Goal: Task Accomplishment & Management: Manage account settings

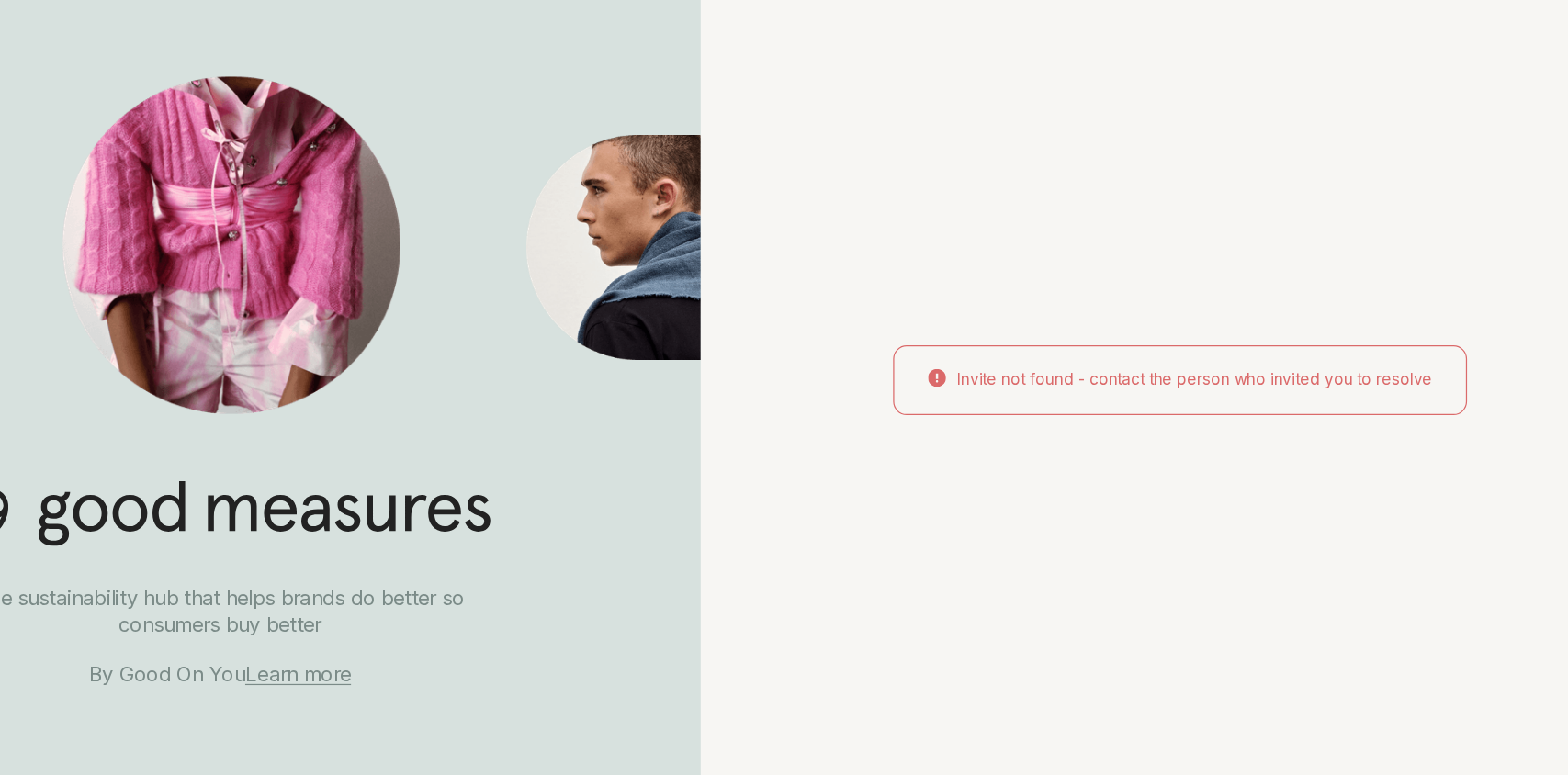
click at [1221, 394] on div "Invite not found - contact the person who invited you to resolve" at bounding box center [1175, 385] width 469 height 57
click at [1222, 385] on div "Invite not found - contact the person who invited you to resolve" at bounding box center [1188, 386] width 388 height 19
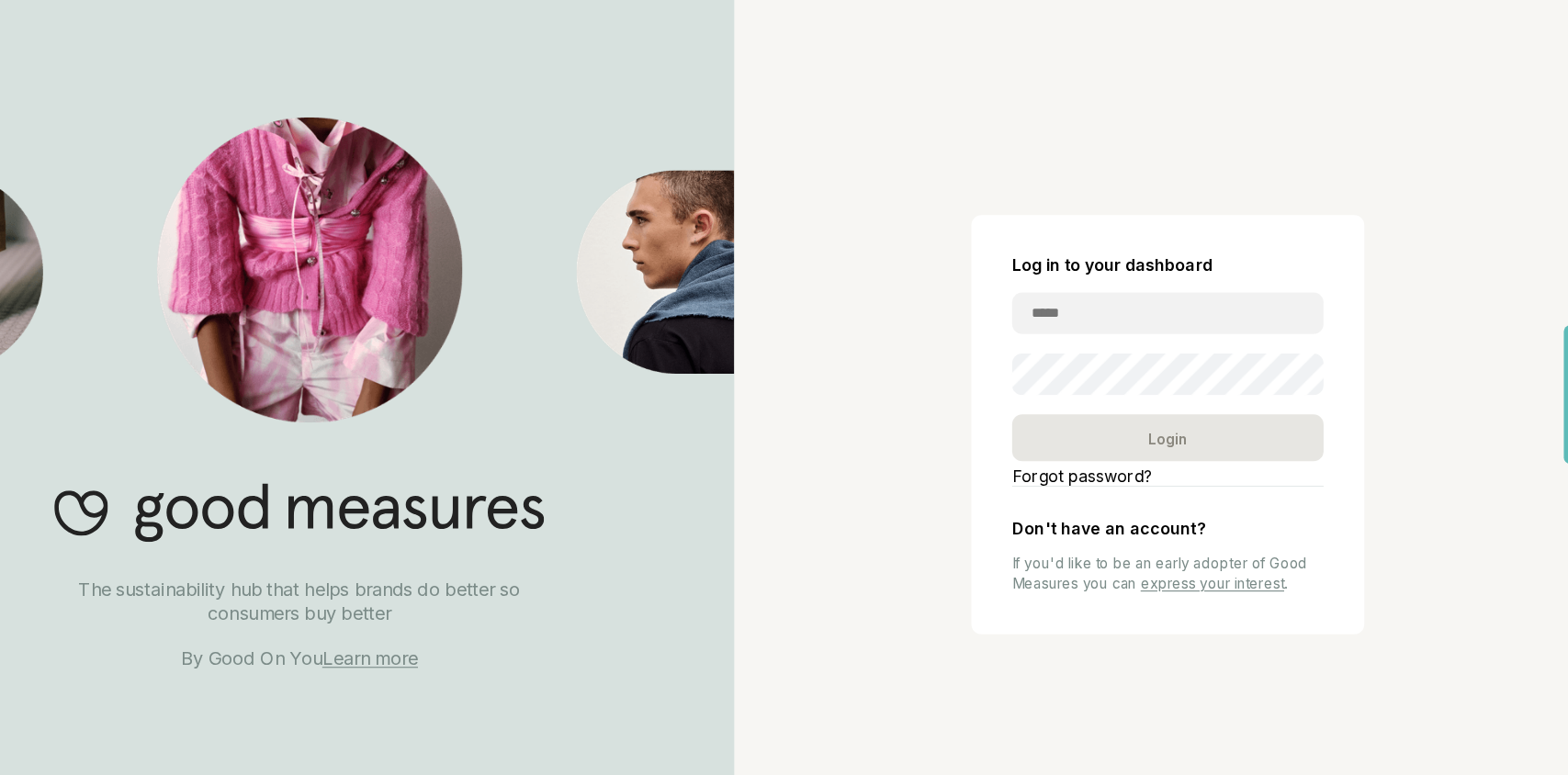
type input "**********"
click at [1178, 425] on div "Login" at bounding box center [1175, 427] width 281 height 43
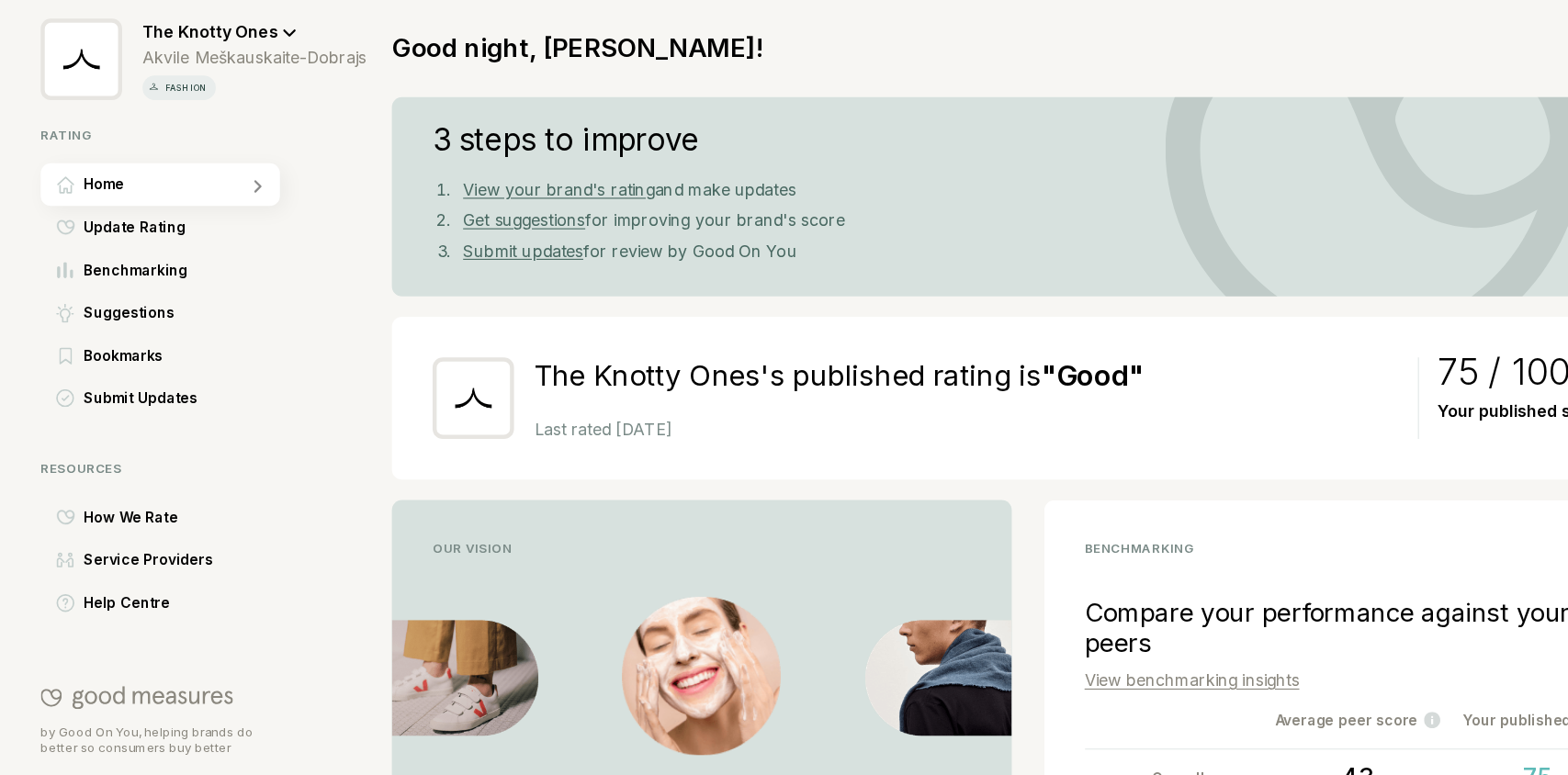
click at [261, 60] on icon at bounding box center [261, 61] width 11 height 6
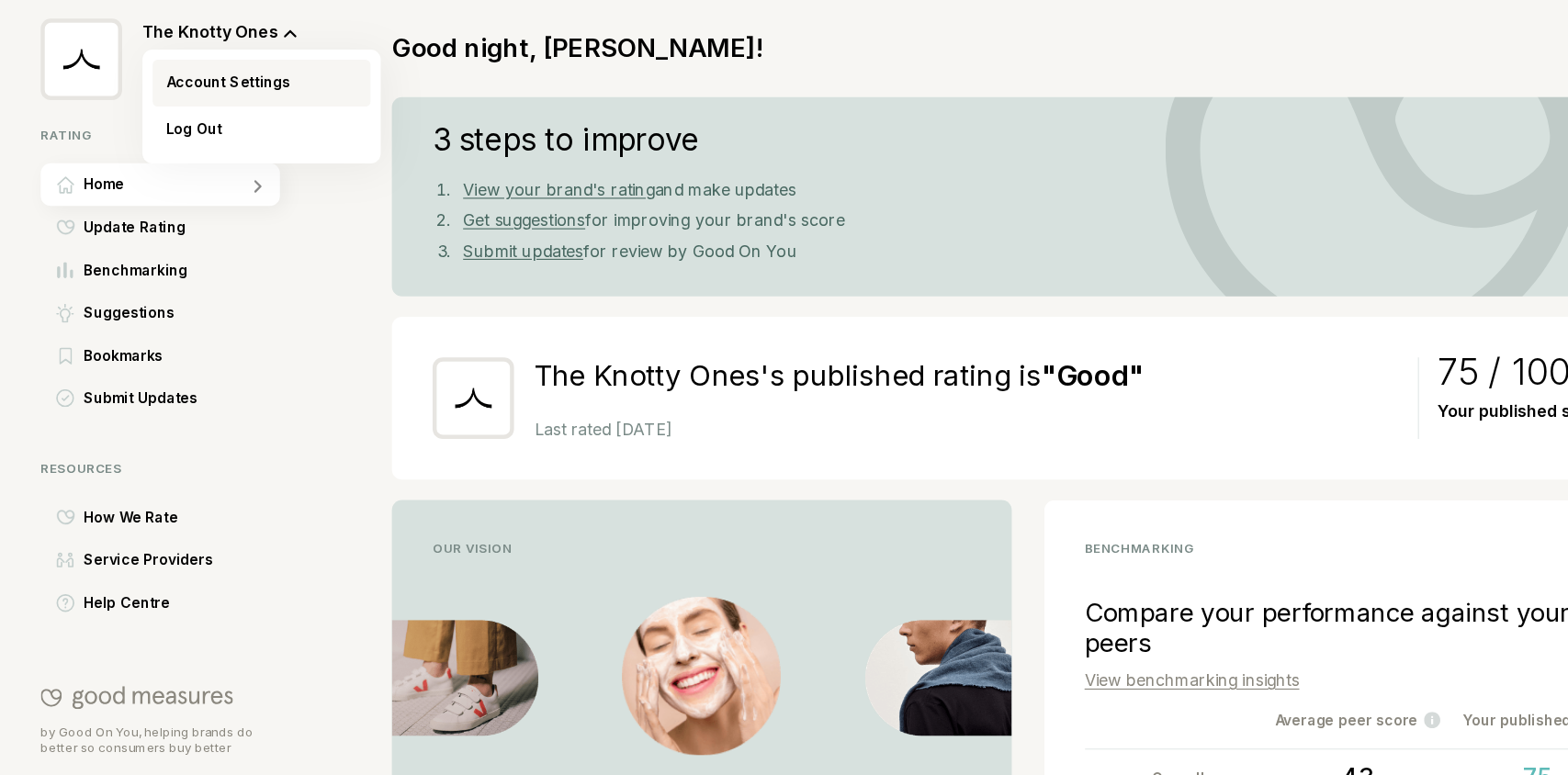
click at [248, 98] on span "Account Settings" at bounding box center [205, 106] width 112 height 22
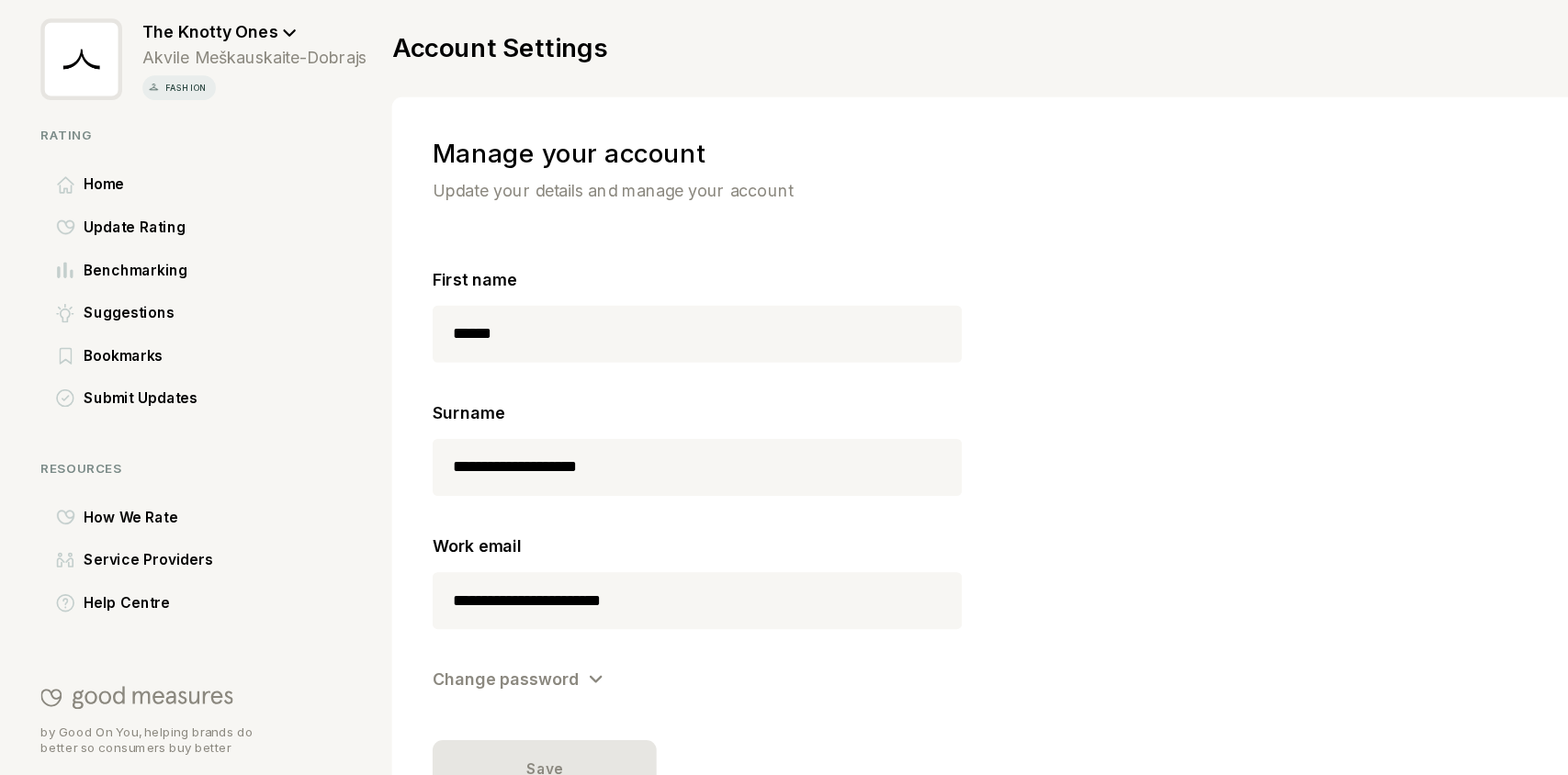
scroll to position [32, 0]
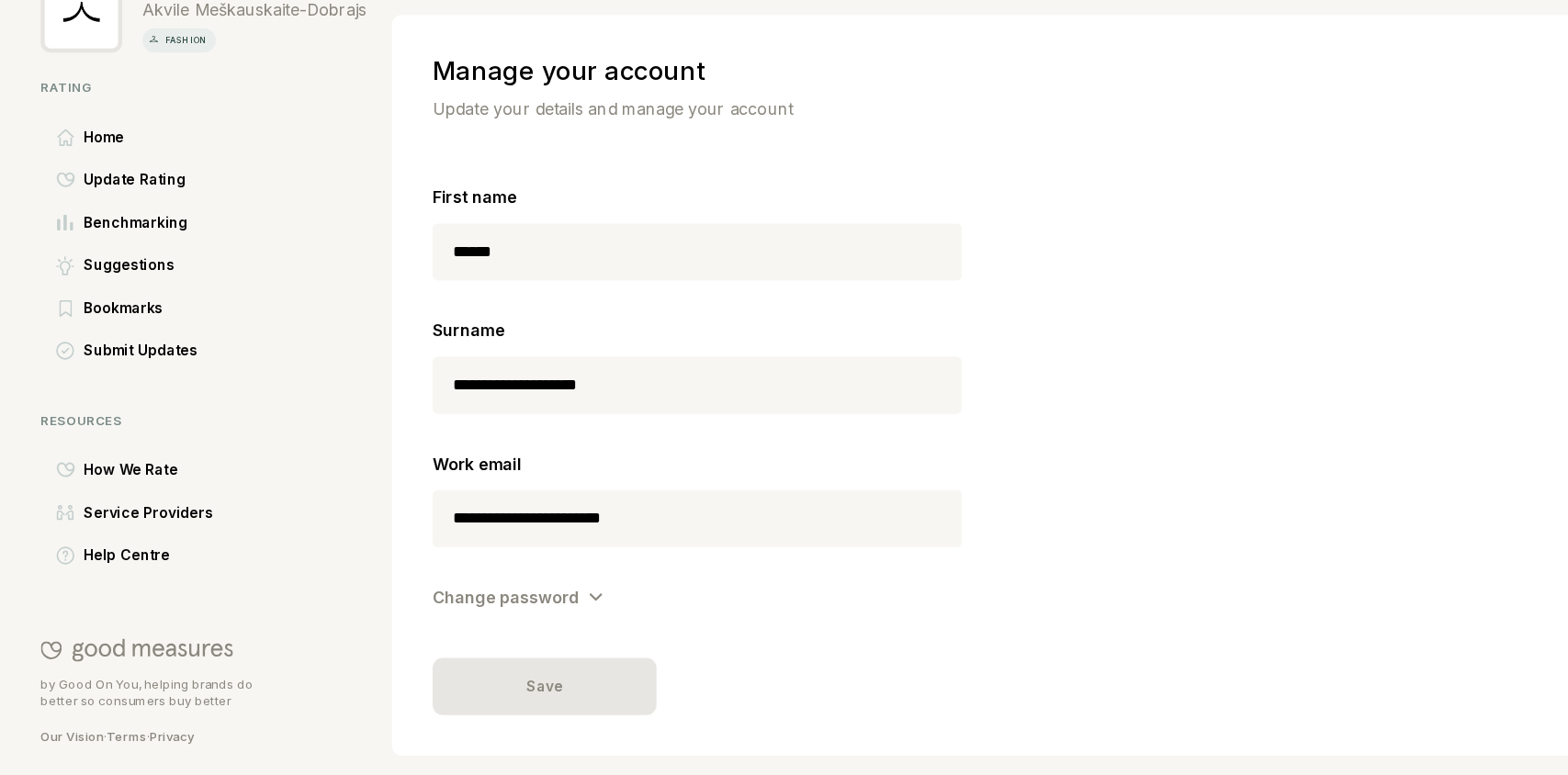
click at [535, 615] on icon at bounding box center [538, 614] width 13 height 8
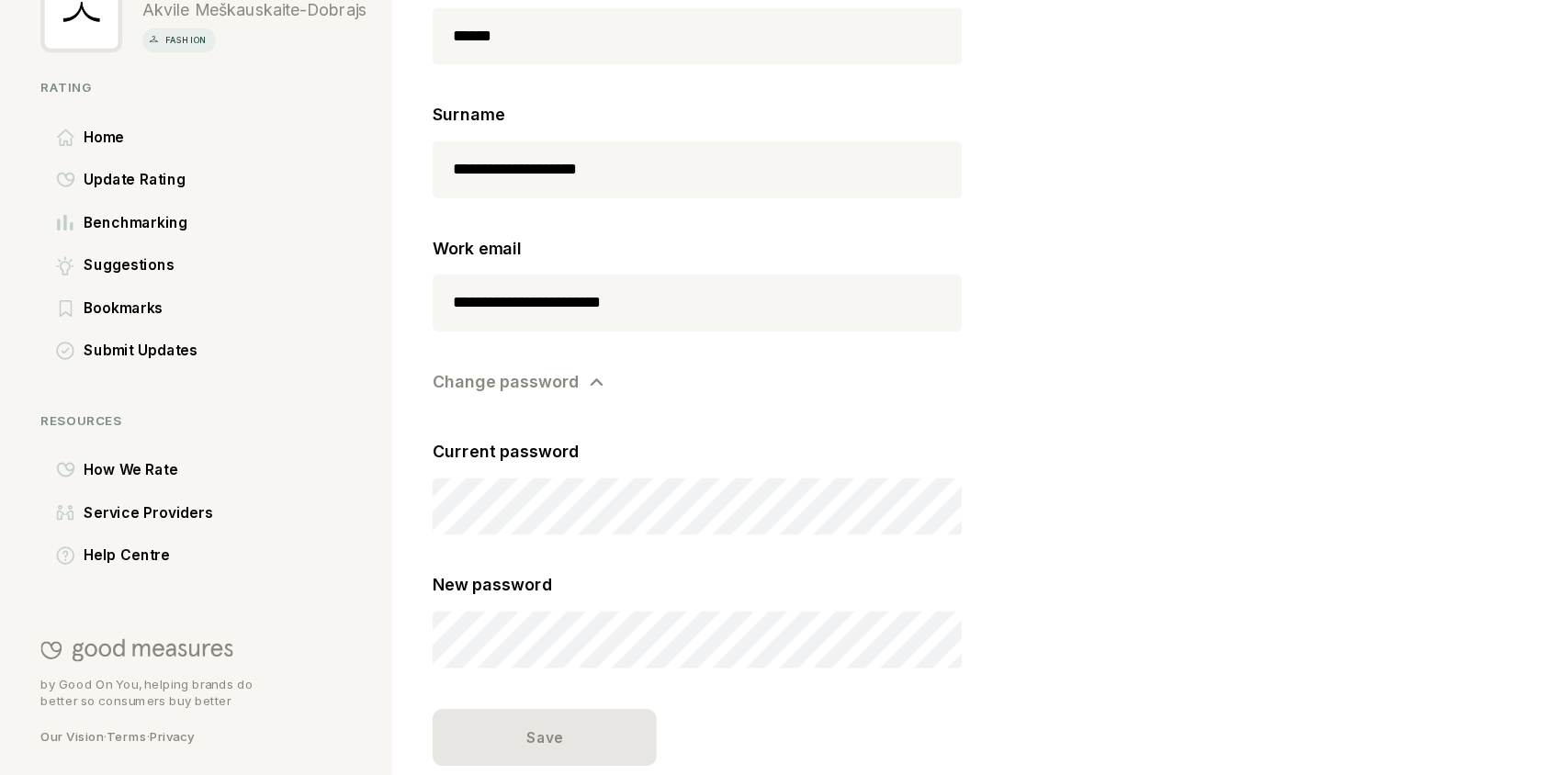
scroll to position [272, 0]
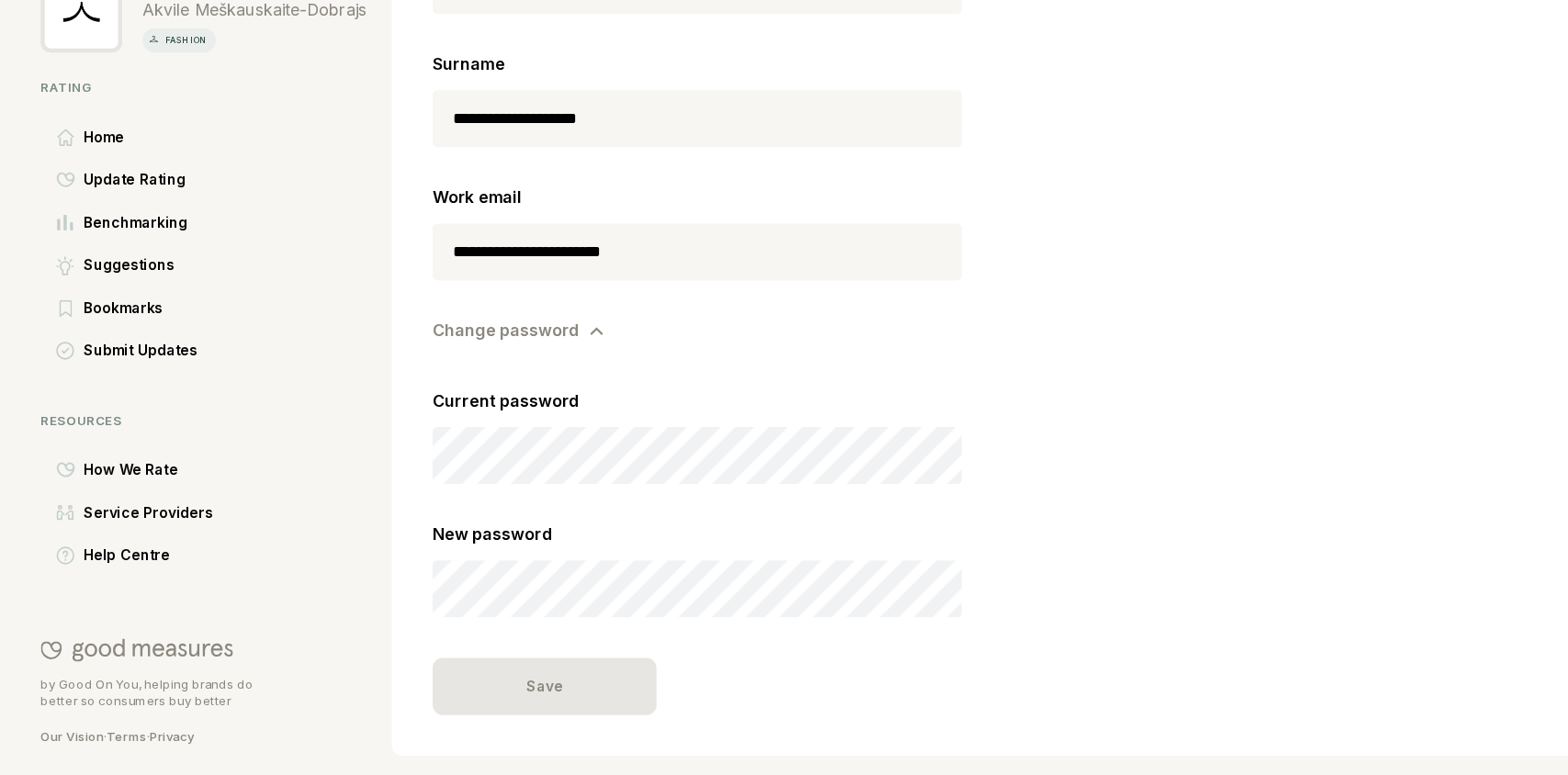
click at [435, 534] on div "Current password New password" at bounding box center [629, 530] width 478 height 204
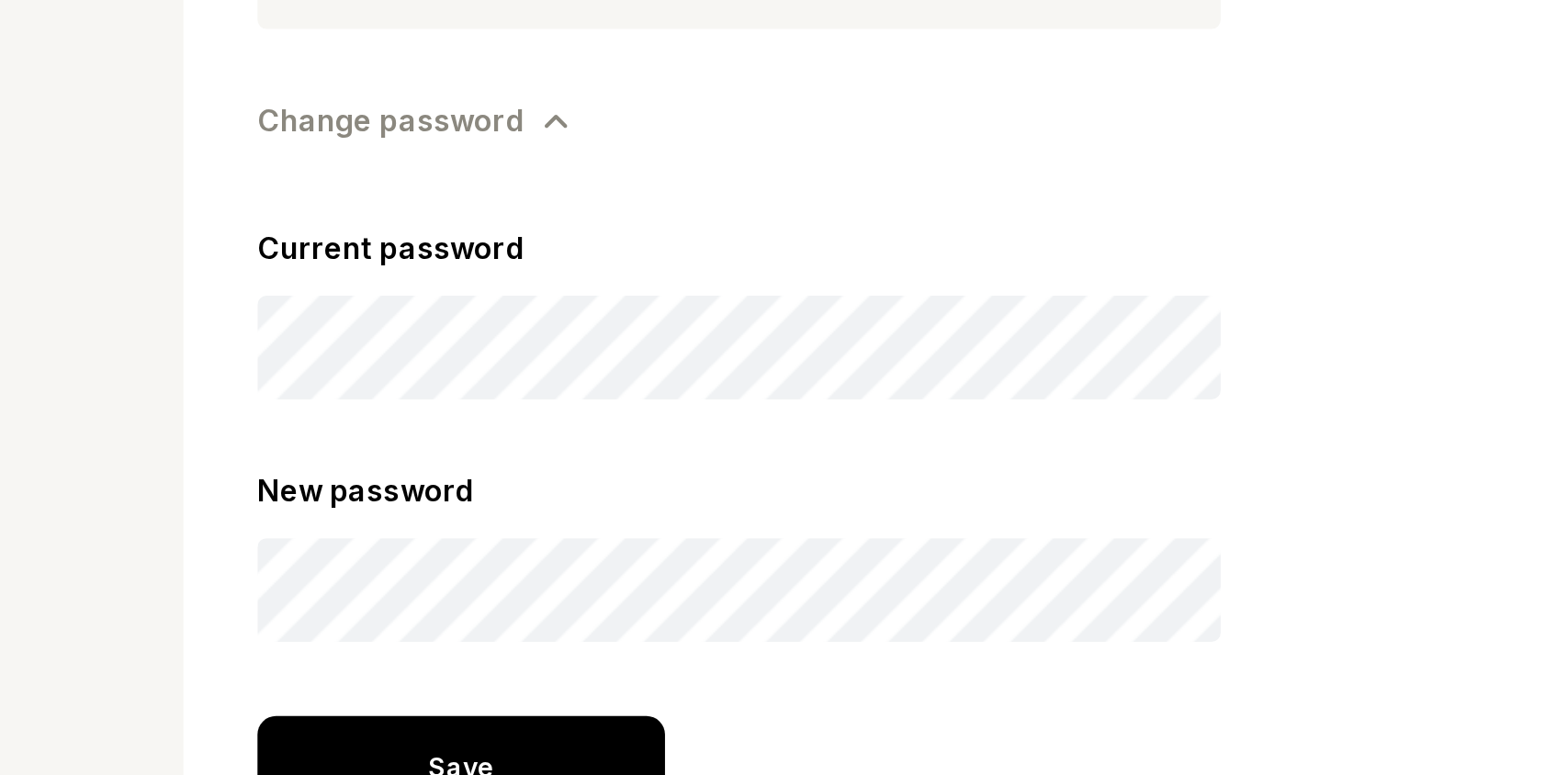
click at [410, 0] on div "**********" at bounding box center [784, 0] width 1568 height 0
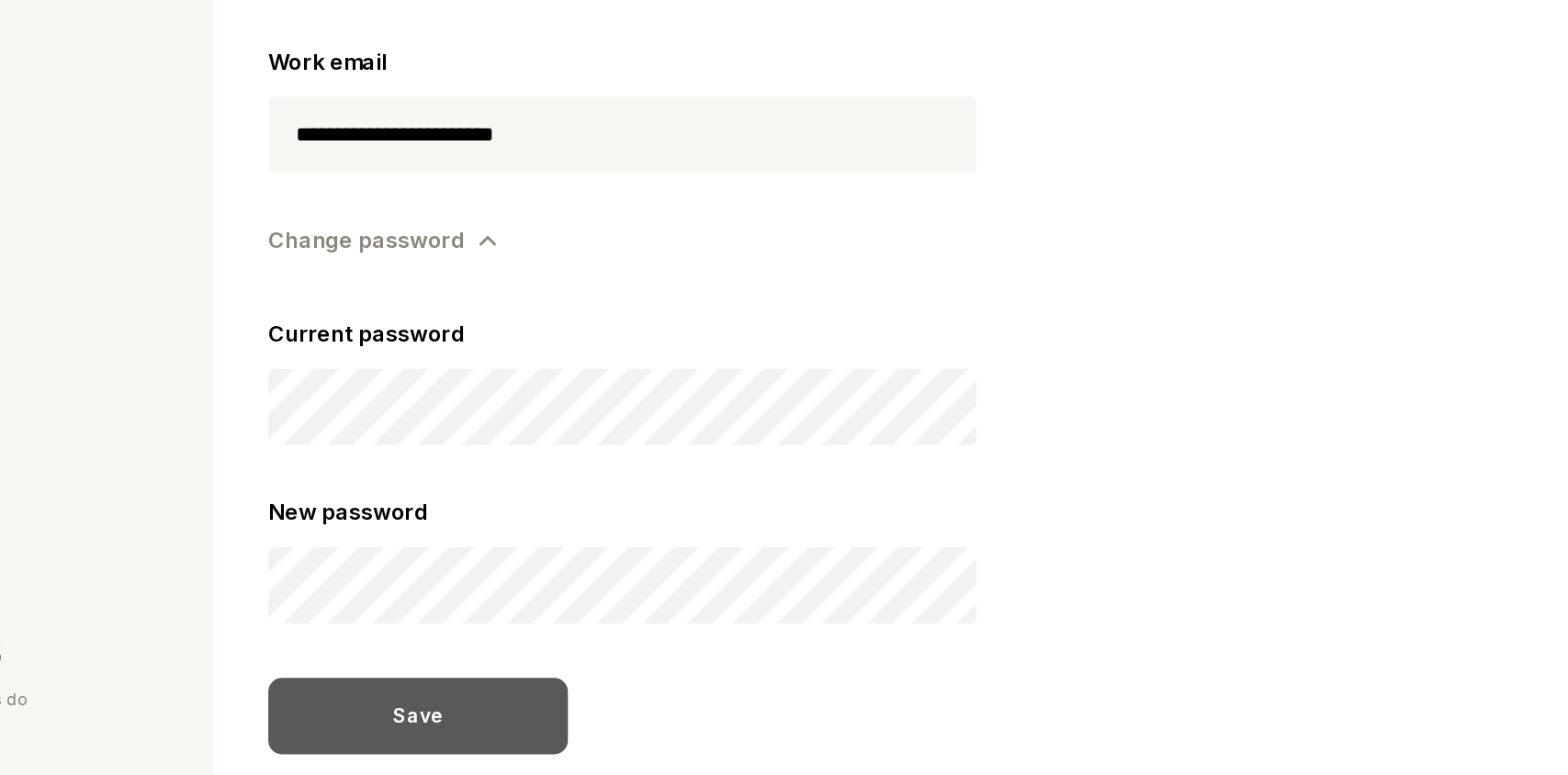
click at [471, 687] on div "Save" at bounding box center [492, 693] width 202 height 51
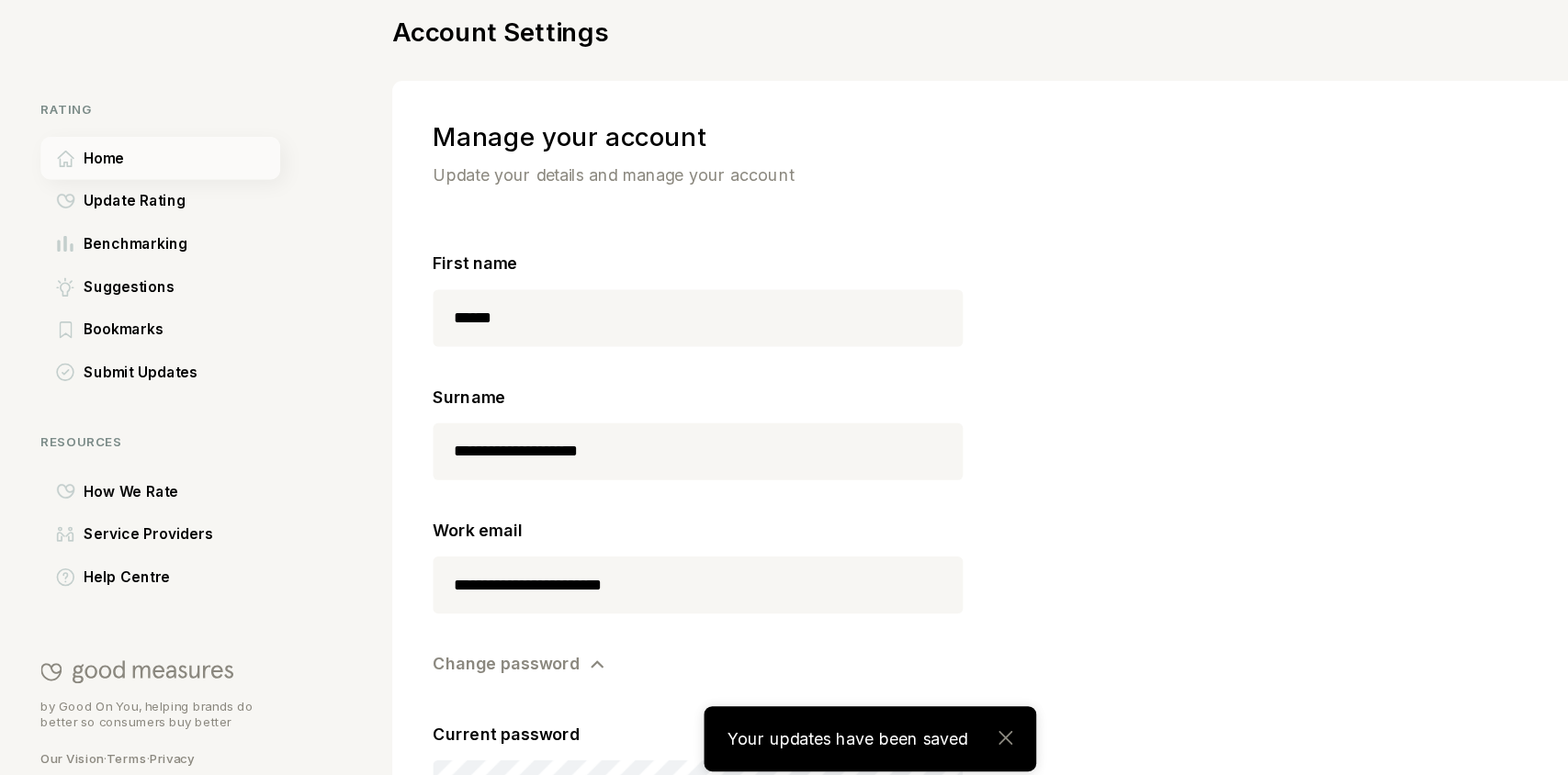
scroll to position [0, 0]
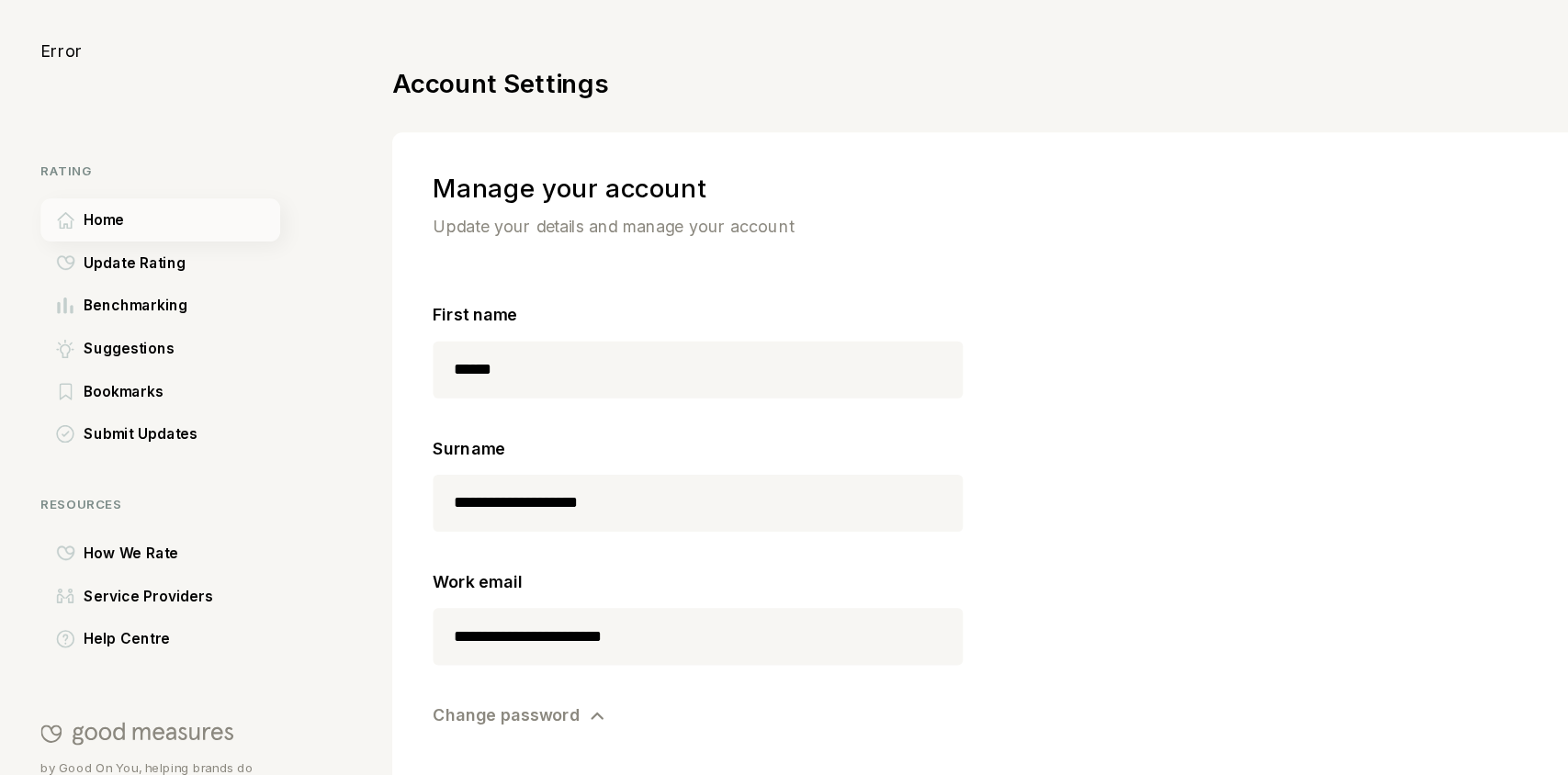
click at [73, 197] on div "Home" at bounding box center [74, 199] width 75 height 22
